Goal: Task Accomplishment & Management: Manage account settings

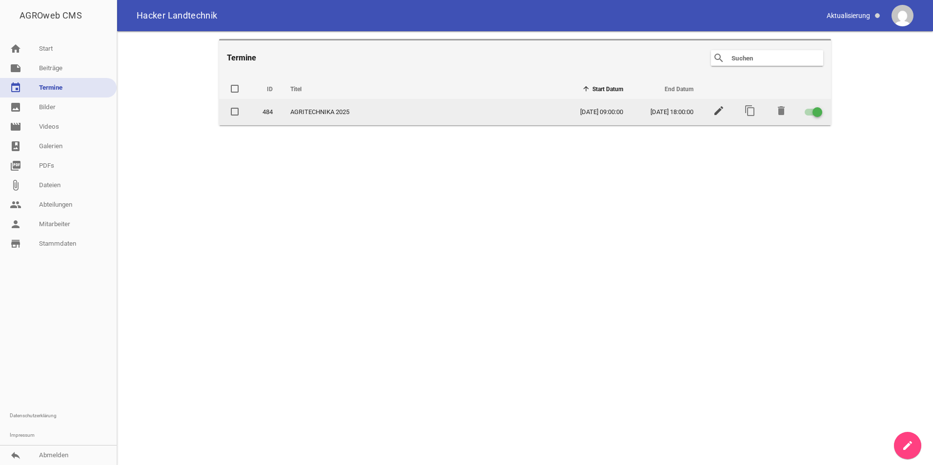
click at [717, 114] on icon "edit" at bounding box center [719, 111] width 12 height 12
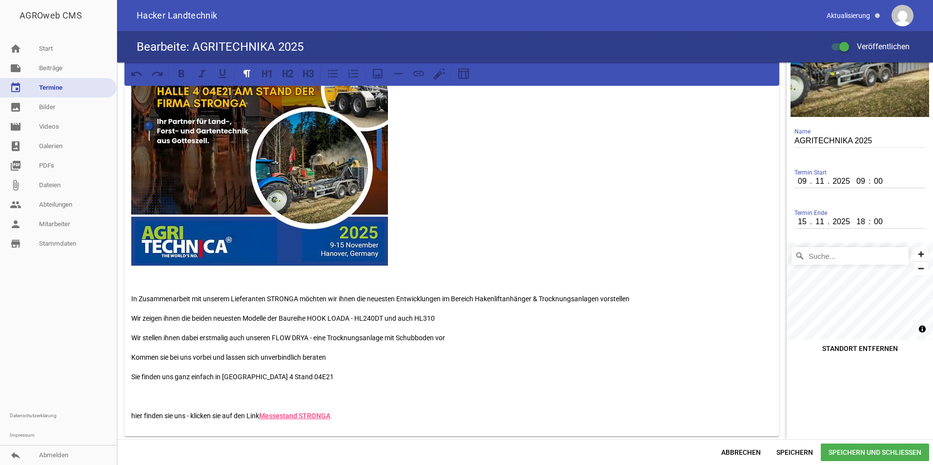
scroll to position [88, 0]
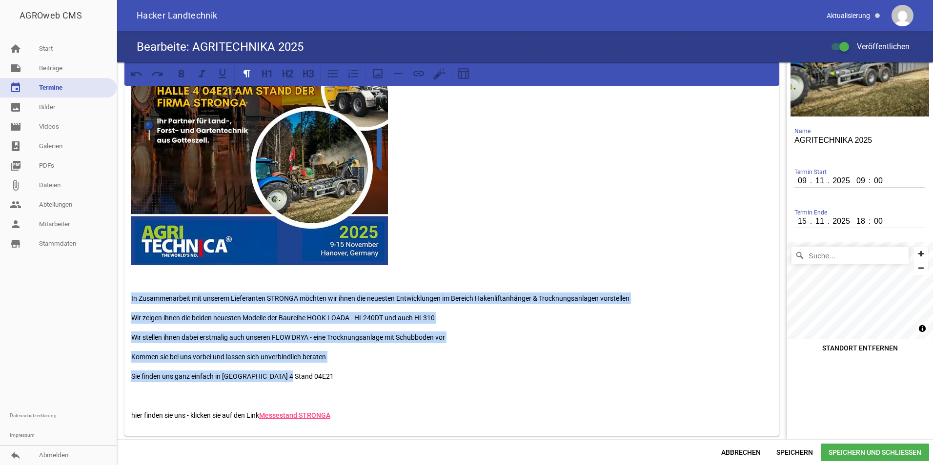
drag, startPoint x: 293, startPoint y: 378, endPoint x: 124, endPoint y: 299, distance: 186.6
click at [124, 299] on div "In Zusammenarbeit mit unserem Lieferanten STRONGA möchten wir ihnen die neueste…" at bounding box center [451, 206] width 669 height 465
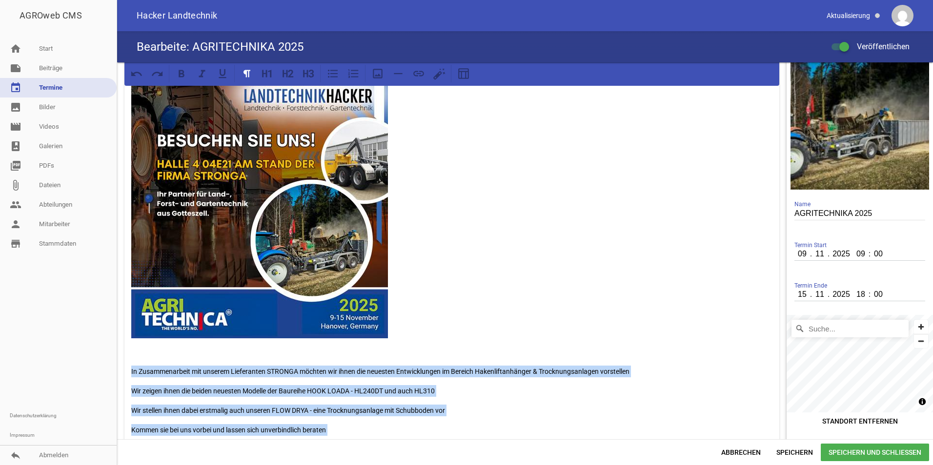
scroll to position [0, 0]
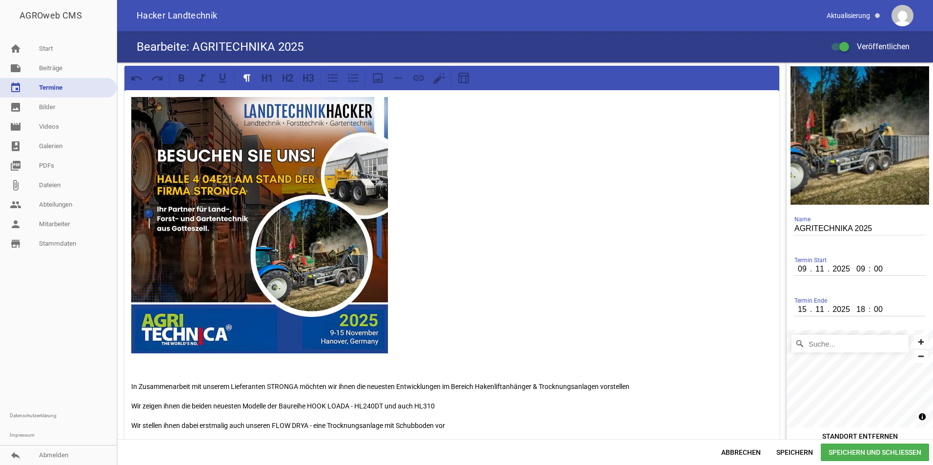
click at [439, 189] on p at bounding box center [451, 225] width 641 height 257
click at [490, 196] on p at bounding box center [451, 225] width 641 height 257
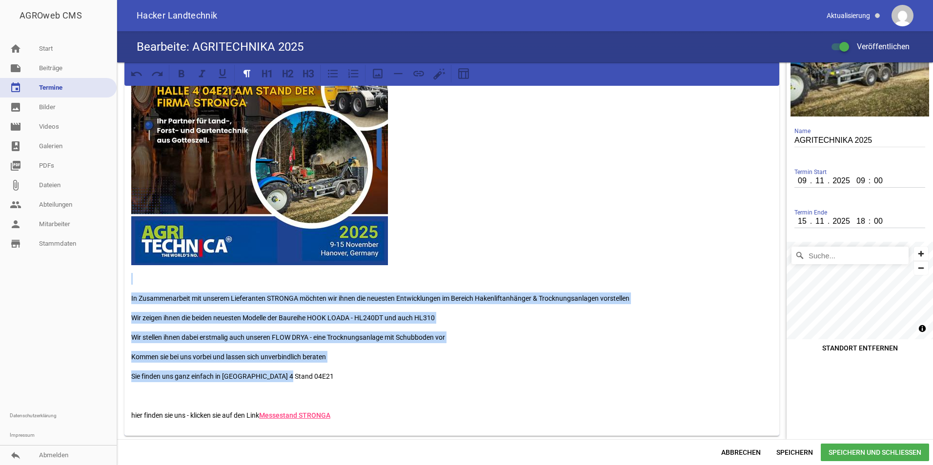
drag, startPoint x: 299, startPoint y: 375, endPoint x: 121, endPoint y: 273, distance: 205.0
click at [121, 273] on div "In Zusammenarbeit mit unserem Lieferanten STRONGA möchten wir ihnen die neueste…" at bounding box center [451, 206] width 669 height 465
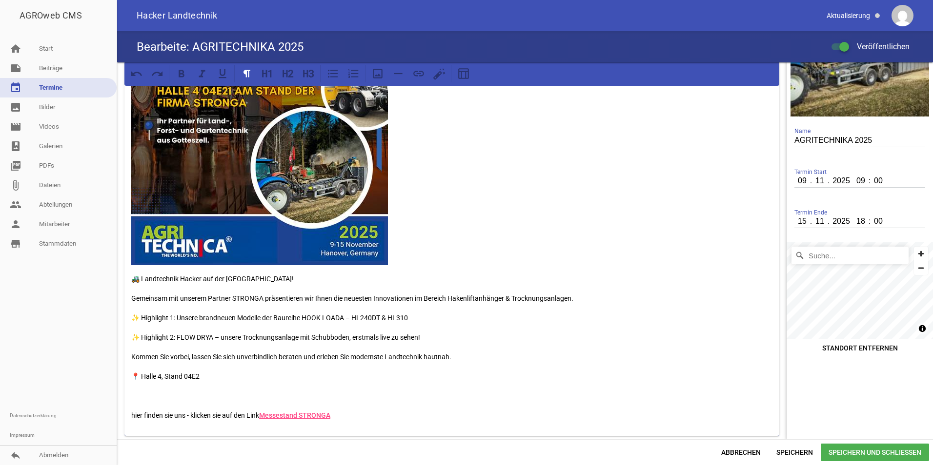
click at [837, 262] on input "Suche..." at bounding box center [849, 256] width 117 height 18
type input "Messe, [GEOGRAPHIC_DATA], [GEOGRAPHIC_DATA], [GEOGRAPHIC_DATA]"
click at [880, 450] on span "Speichern und Schließen" at bounding box center [875, 453] width 108 height 18
